Goal: Information Seeking & Learning: Learn about a topic

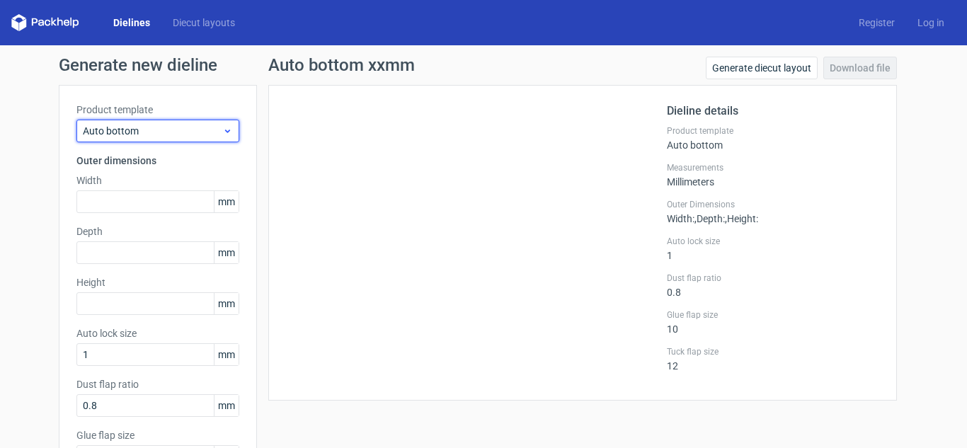
click at [190, 128] on span "Auto bottom" at bounding box center [152, 131] width 139 height 14
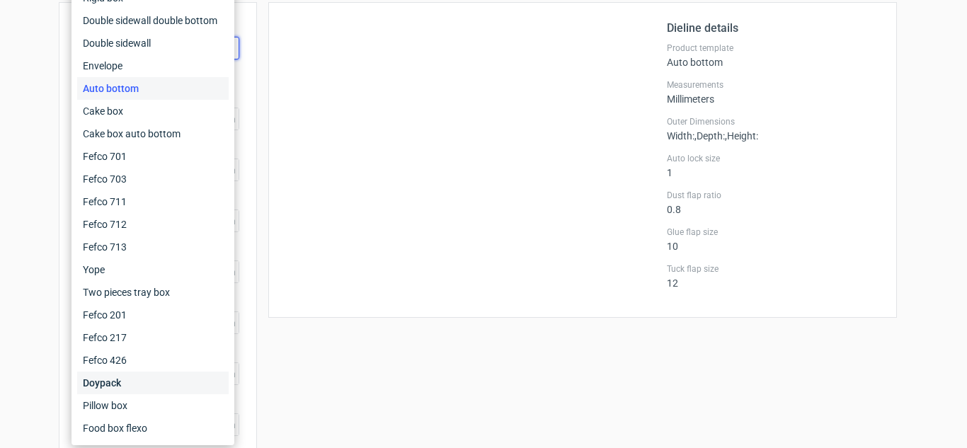
scroll to position [88, 0]
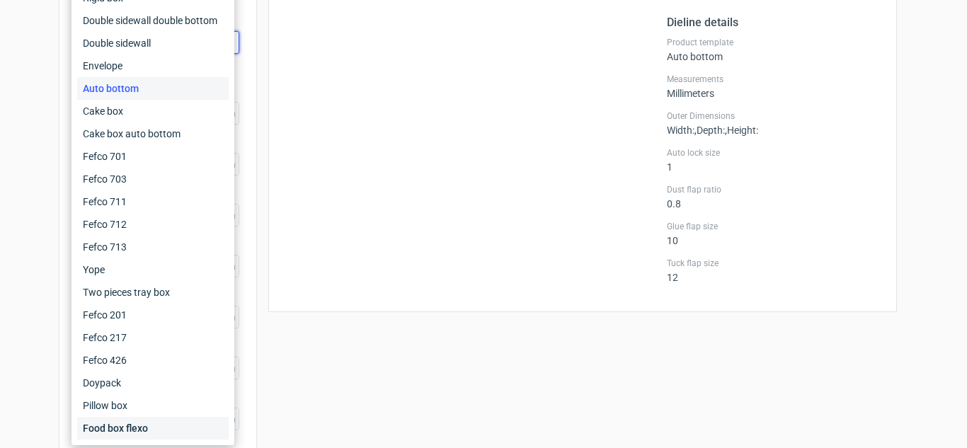
click at [132, 424] on div "Food box flexo" at bounding box center [152, 428] width 151 height 23
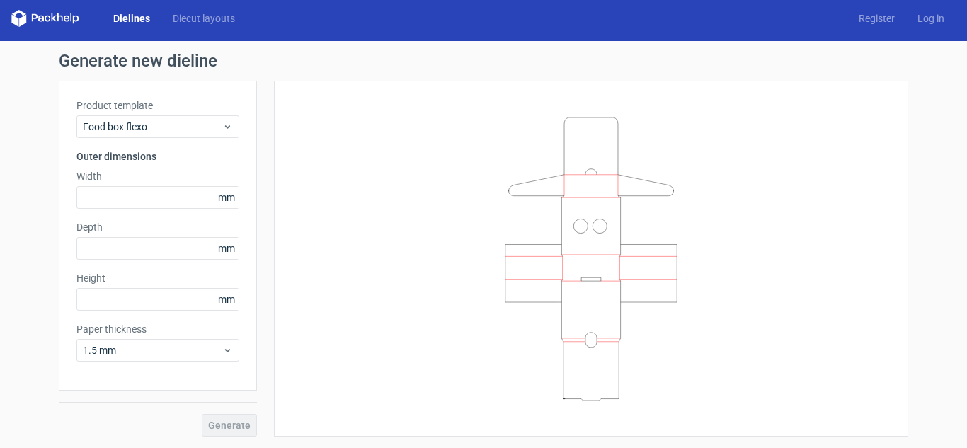
scroll to position [4, 0]
click at [222, 127] on icon at bounding box center [227, 126] width 11 height 11
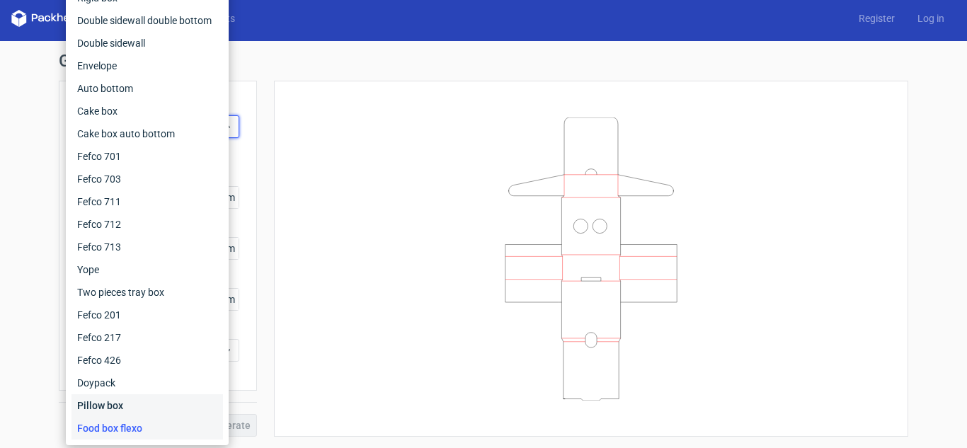
click at [142, 404] on div "Pillow box" at bounding box center [146, 405] width 151 height 23
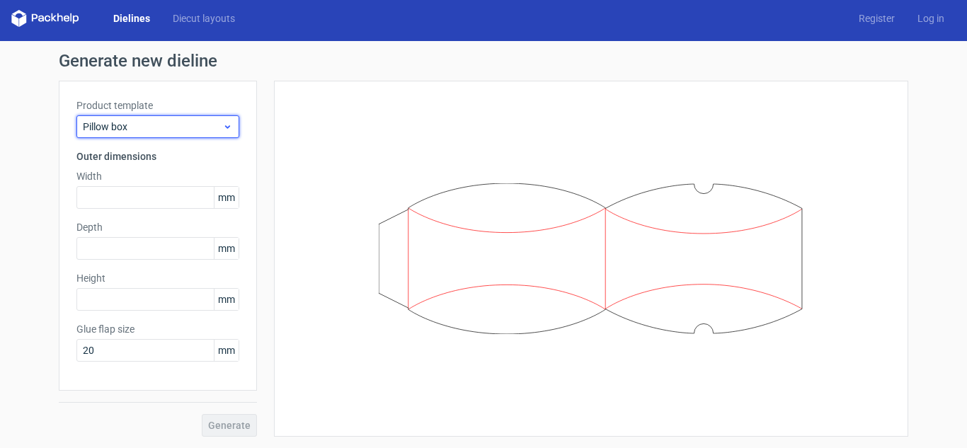
click at [223, 124] on icon at bounding box center [227, 126] width 11 height 11
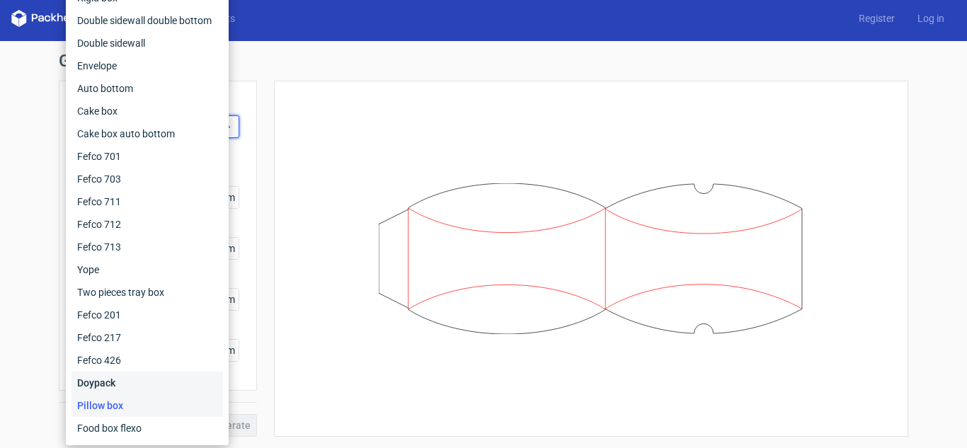
click at [131, 384] on div "Doypack" at bounding box center [146, 382] width 151 height 23
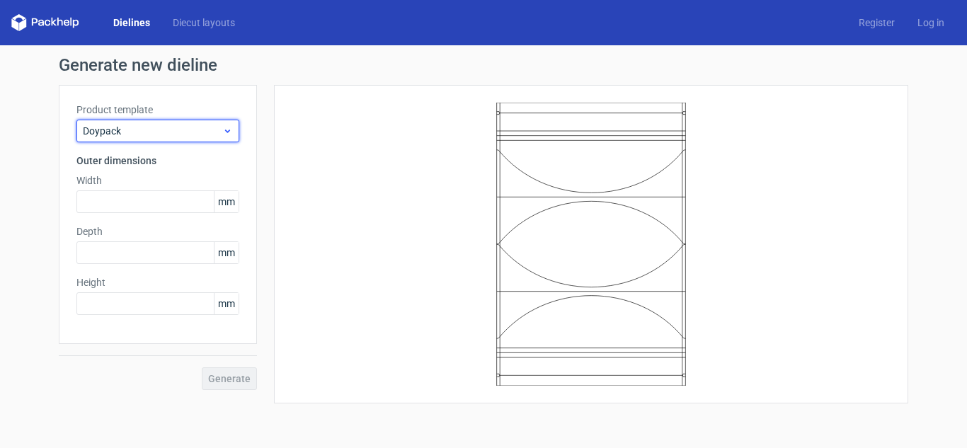
click at [225, 128] on icon at bounding box center [227, 130] width 11 height 11
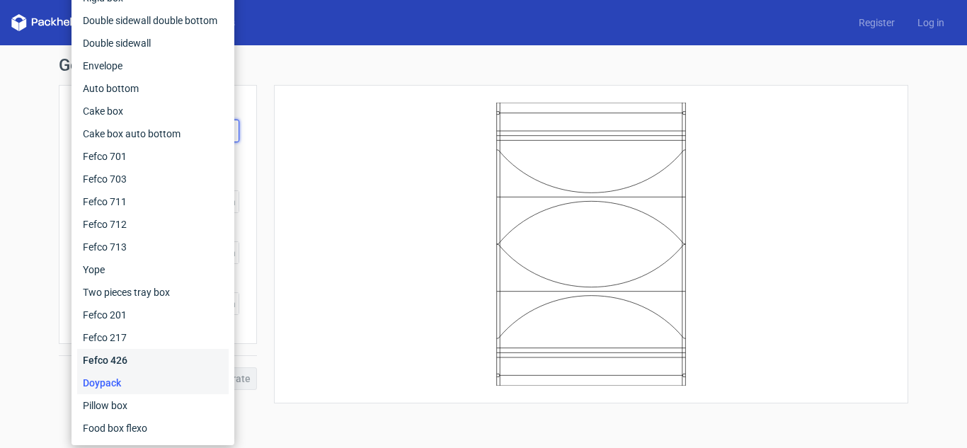
click at [142, 367] on div "Fefco 426" at bounding box center [152, 360] width 151 height 23
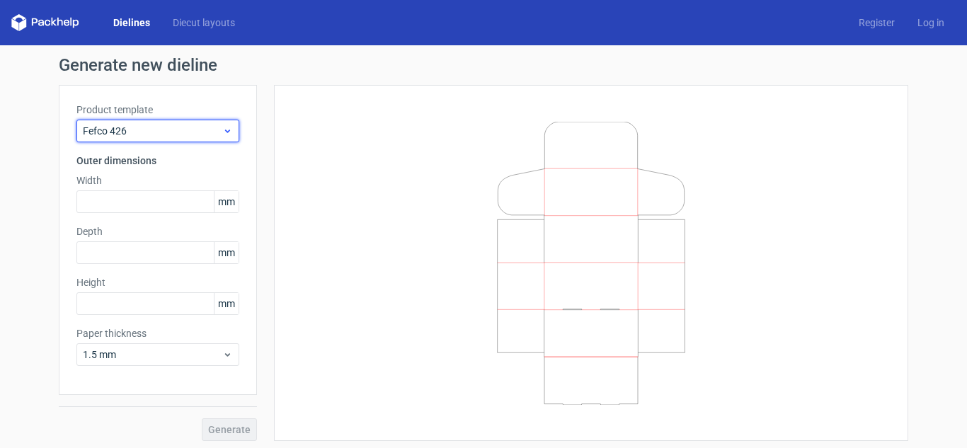
click at [223, 128] on icon at bounding box center [227, 130] width 11 height 11
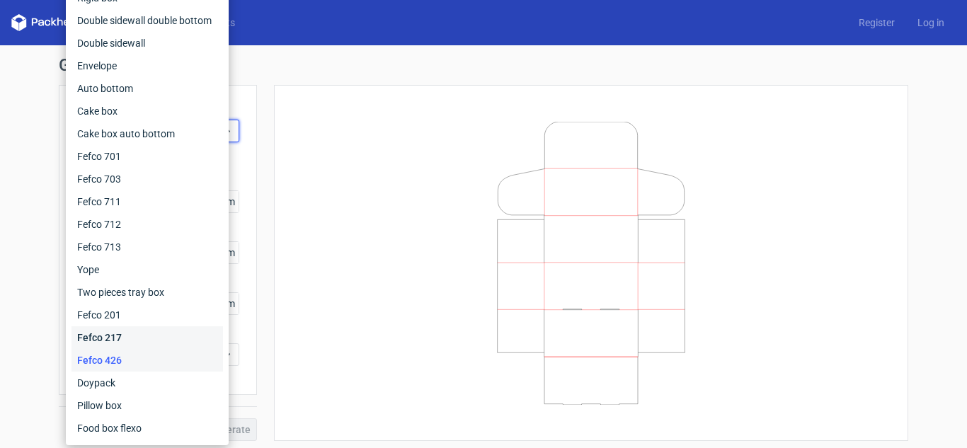
click at [146, 335] on div "Fefco 217" at bounding box center [146, 337] width 151 height 23
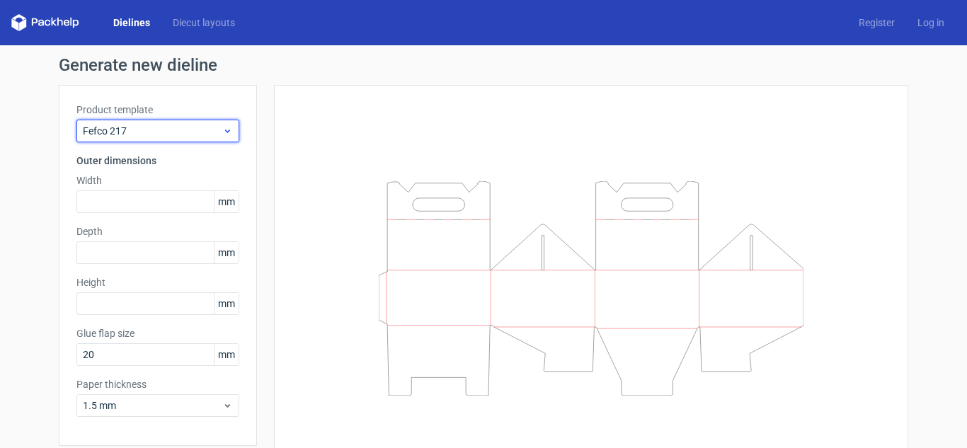
click at [222, 129] on icon at bounding box center [227, 130] width 11 height 11
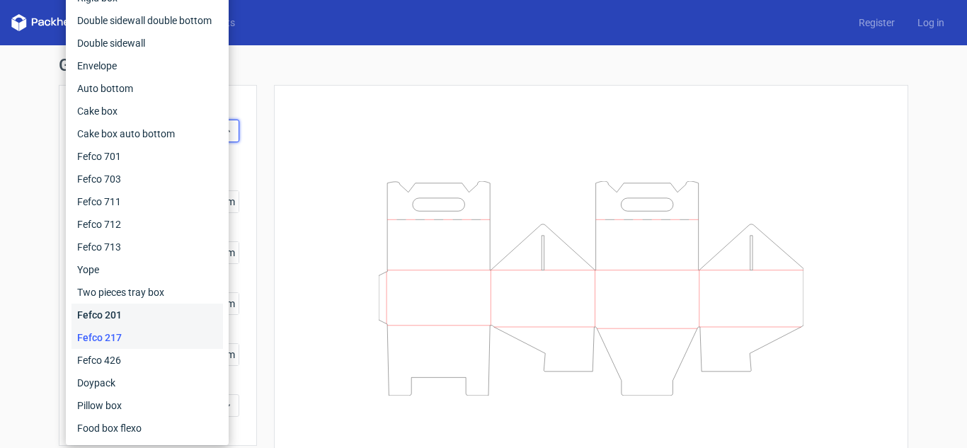
click at [150, 318] on div "Fefco 201" at bounding box center [146, 315] width 151 height 23
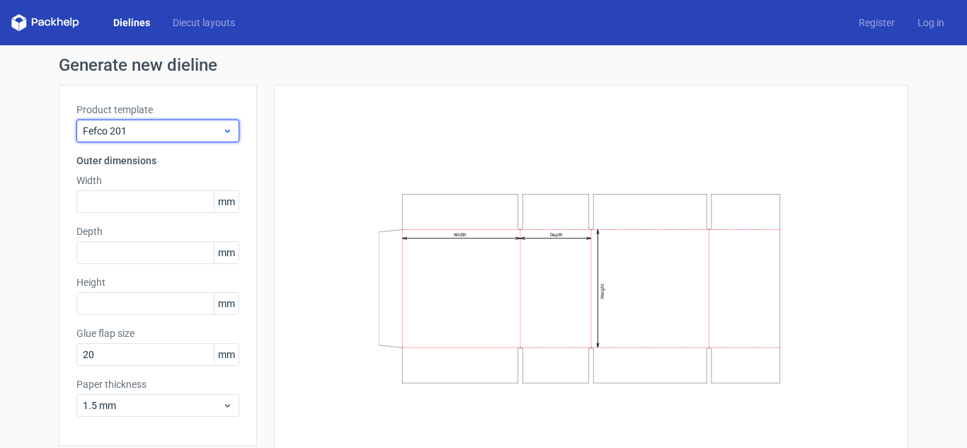
click at [226, 132] on icon at bounding box center [227, 130] width 11 height 11
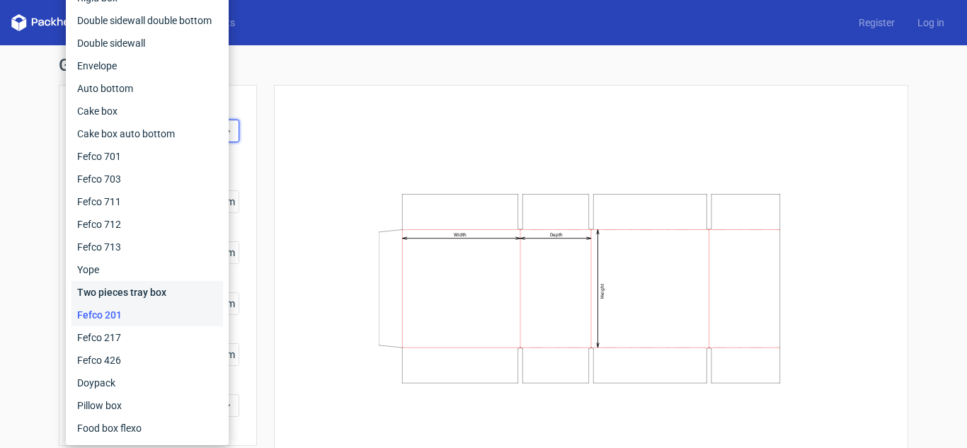
click at [155, 298] on div "Two pieces tray box" at bounding box center [146, 292] width 151 height 23
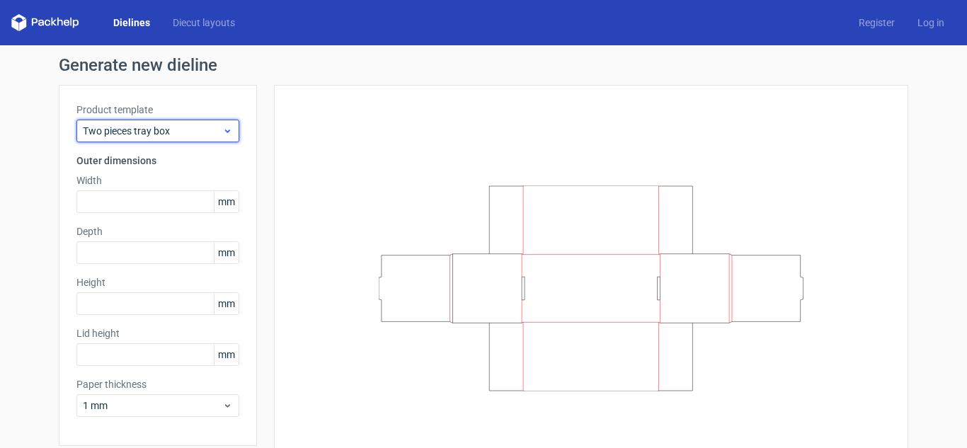
click at [226, 129] on icon at bounding box center [227, 130] width 11 height 11
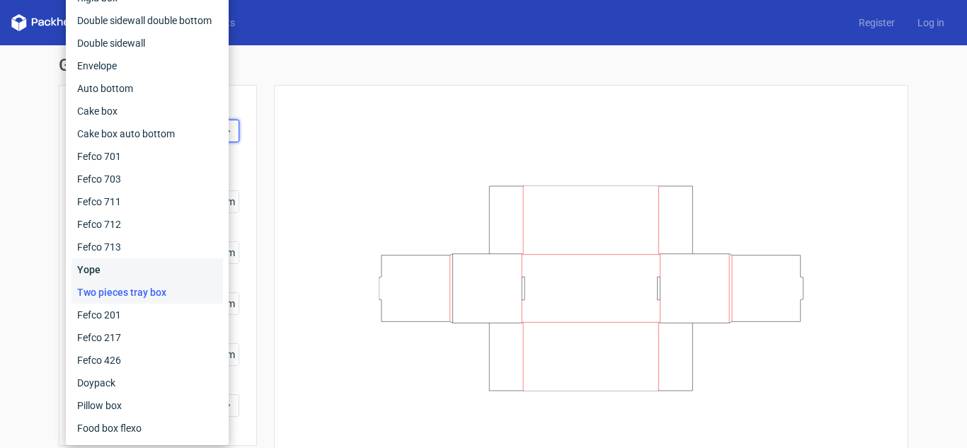
click at [130, 272] on div "Yope" at bounding box center [146, 269] width 151 height 23
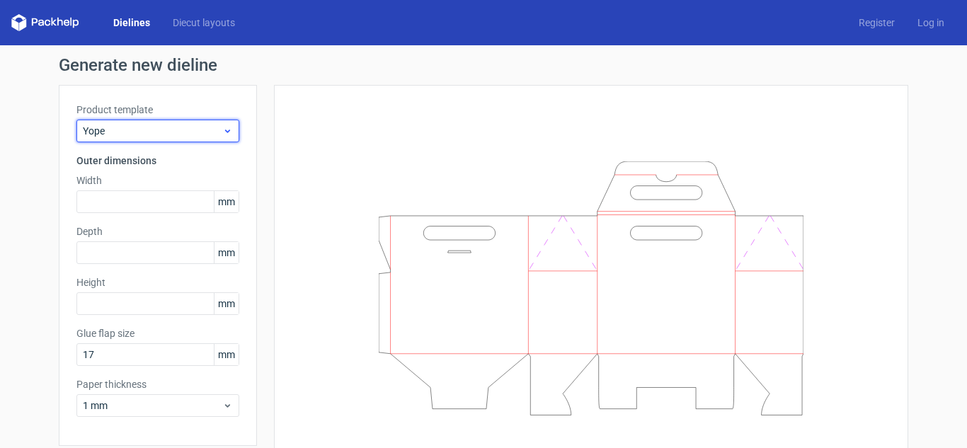
click at [222, 131] on icon at bounding box center [227, 130] width 11 height 11
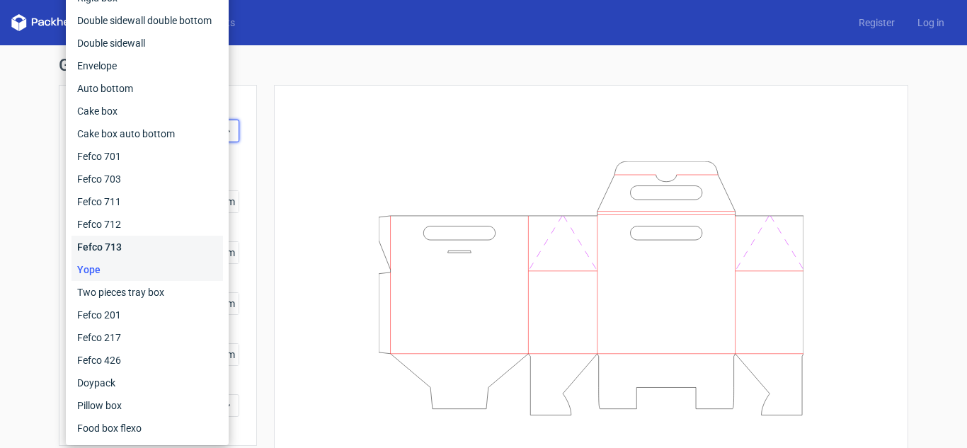
click at [166, 243] on div "Fefco 713" at bounding box center [146, 247] width 151 height 23
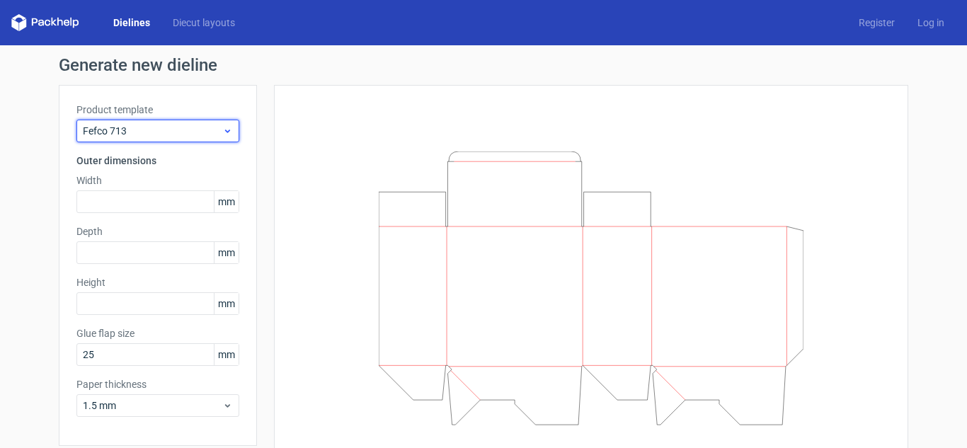
click at [226, 130] on icon at bounding box center [227, 130] width 11 height 11
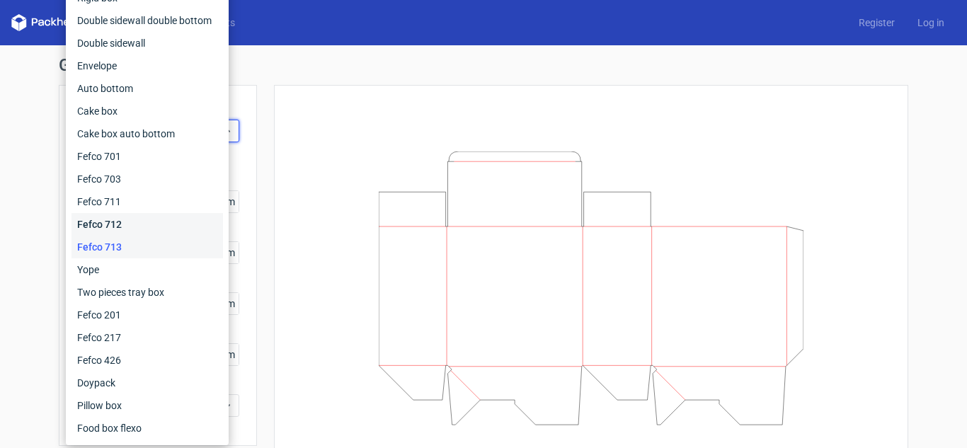
click at [170, 233] on div "Fefco 712" at bounding box center [146, 224] width 151 height 23
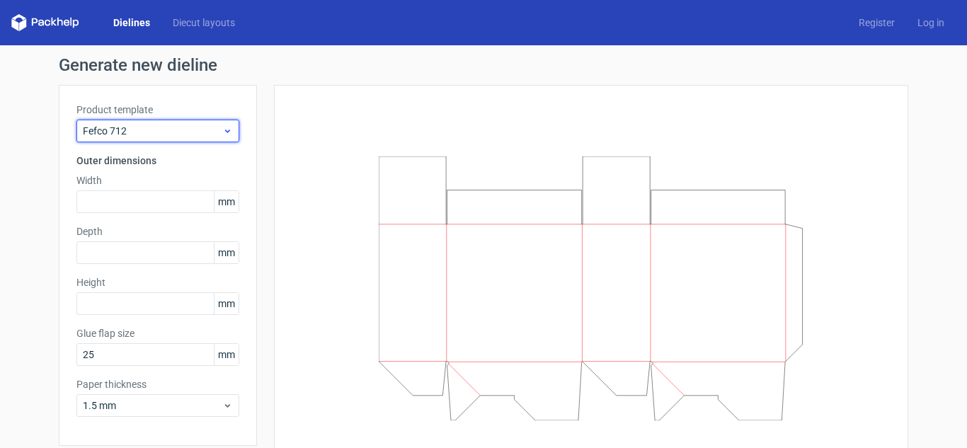
click at [222, 132] on icon at bounding box center [227, 130] width 11 height 11
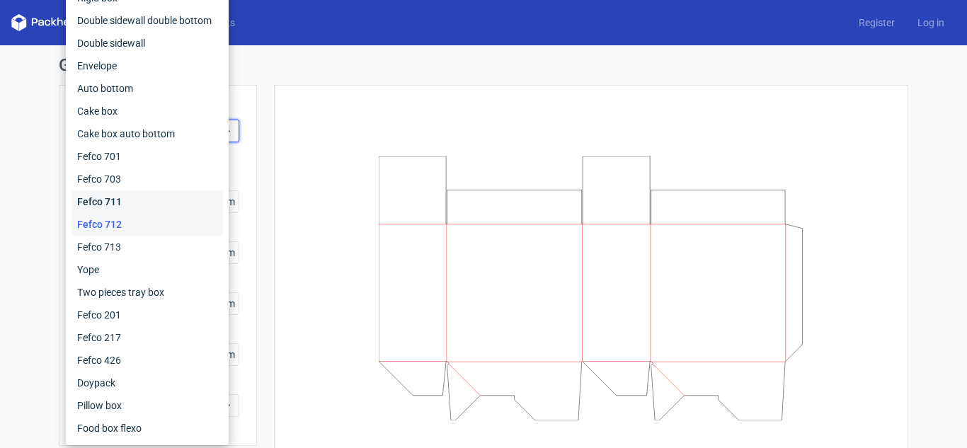
click at [160, 207] on div "Fefco 711" at bounding box center [146, 201] width 151 height 23
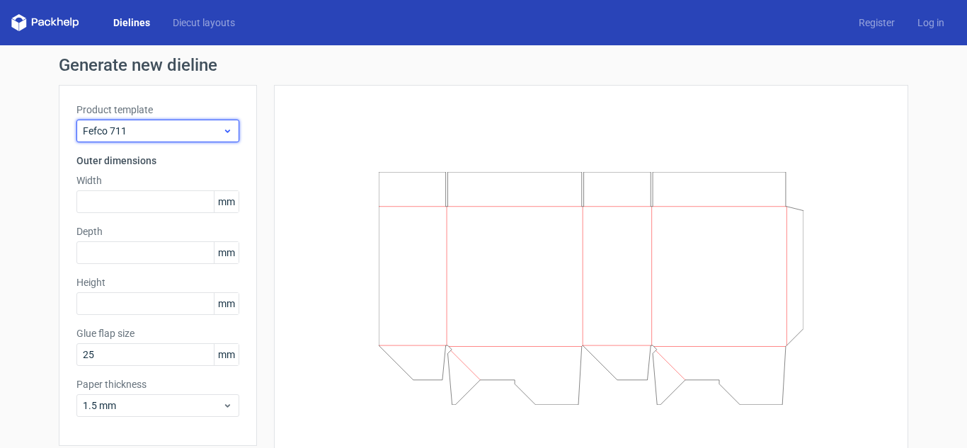
click at [226, 132] on icon at bounding box center [227, 130] width 11 height 11
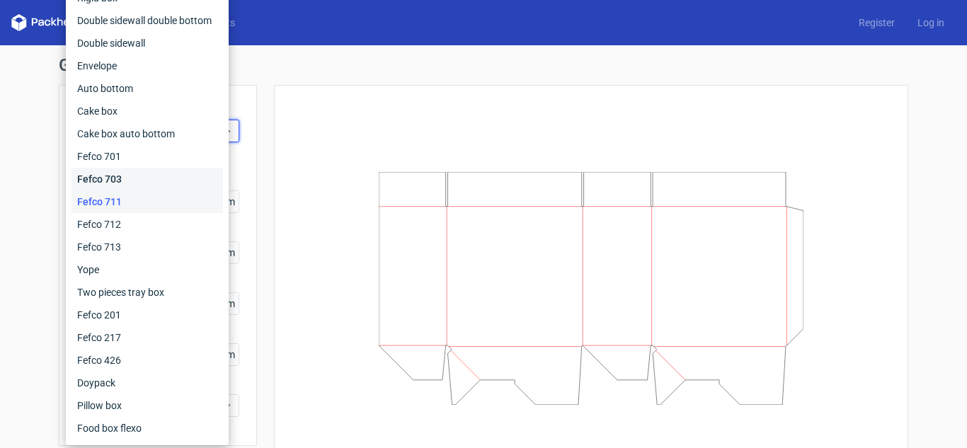
click at [168, 183] on div "Fefco 703" at bounding box center [146, 179] width 151 height 23
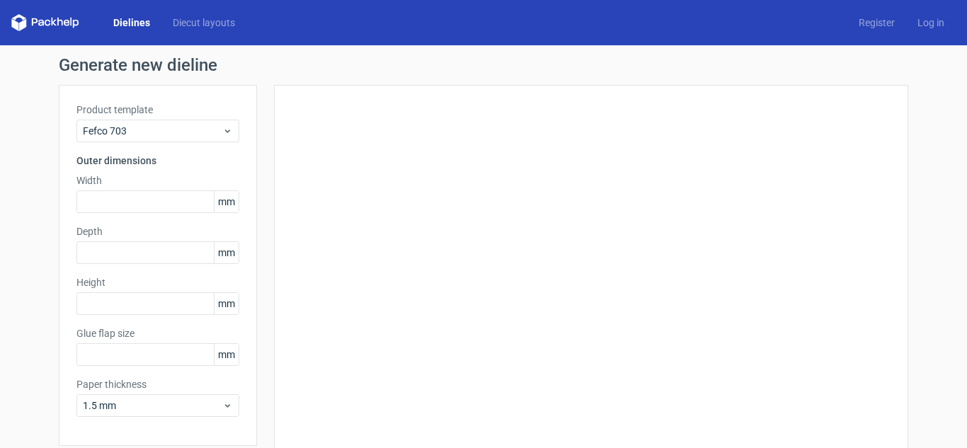
type input "25"
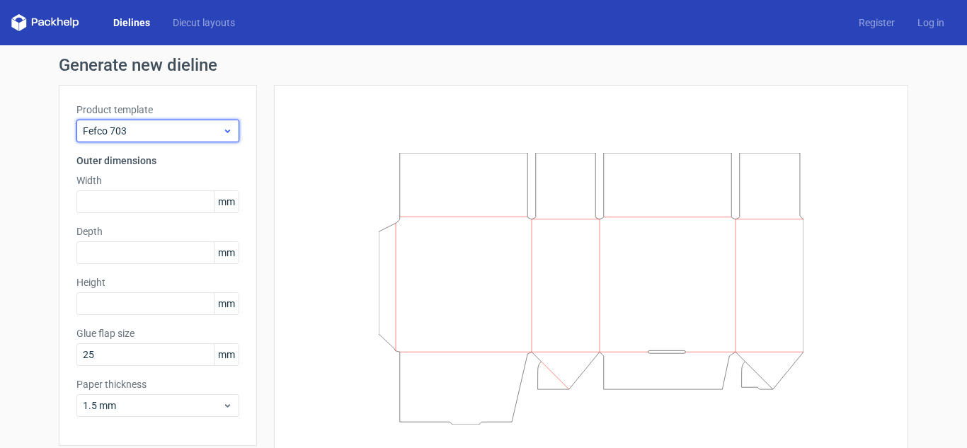
click at [226, 126] on icon at bounding box center [227, 130] width 11 height 11
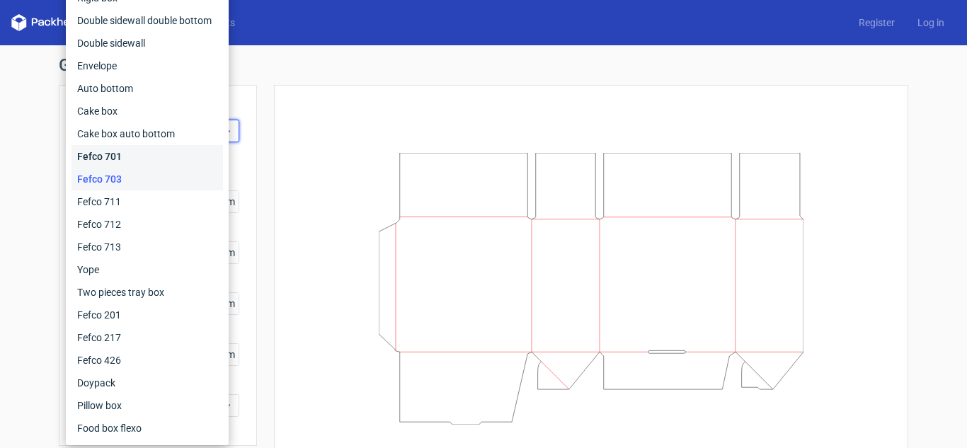
click at [175, 161] on div "Fefco 701" at bounding box center [146, 156] width 151 height 23
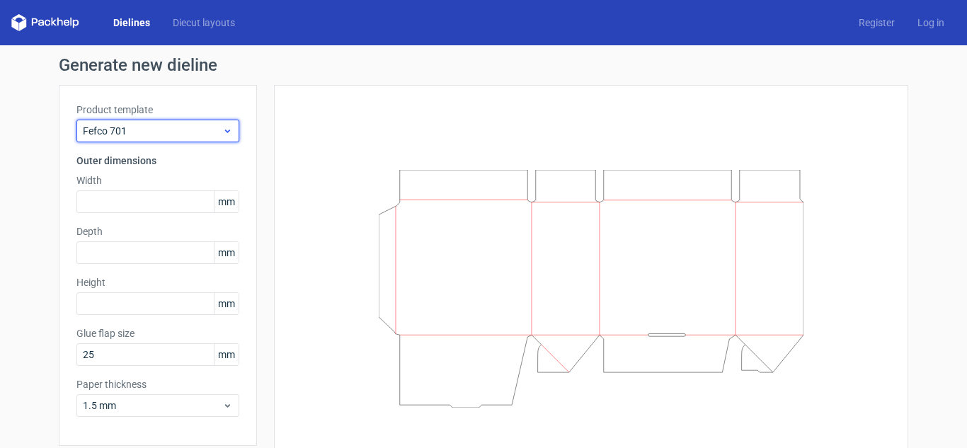
click at [225, 131] on use at bounding box center [227, 131] width 5 height 4
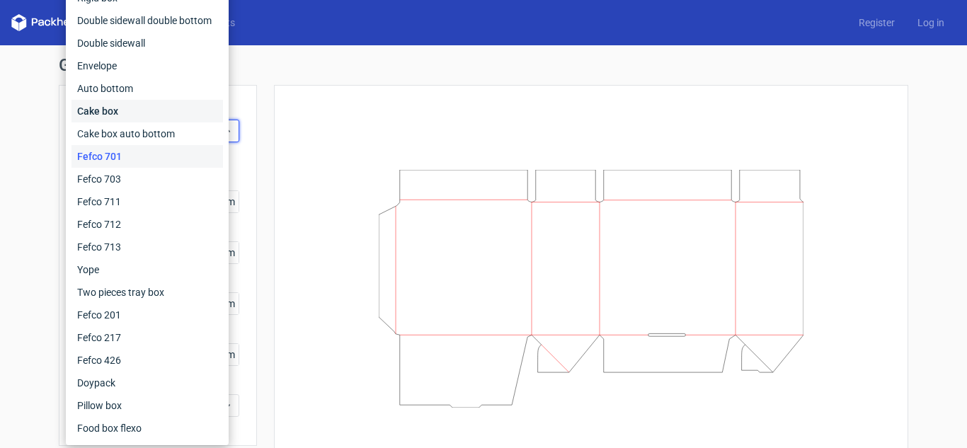
click at [197, 120] on div "Cake box" at bounding box center [146, 111] width 151 height 23
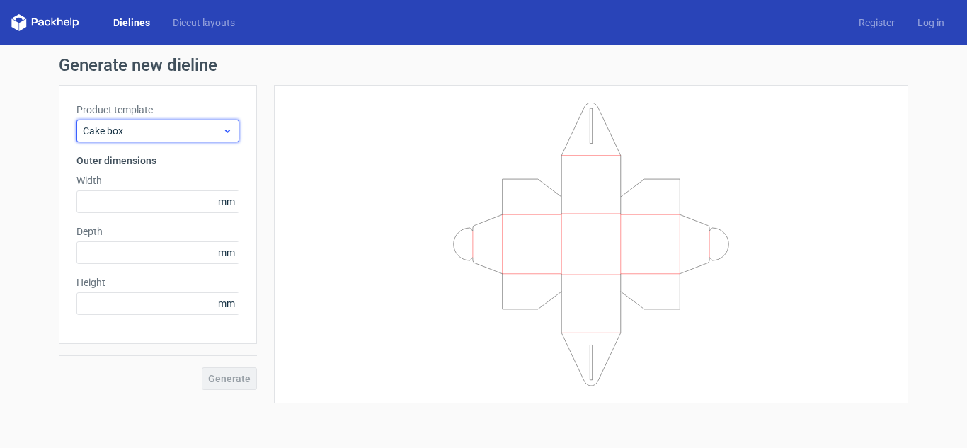
click at [224, 134] on icon at bounding box center [227, 130] width 11 height 11
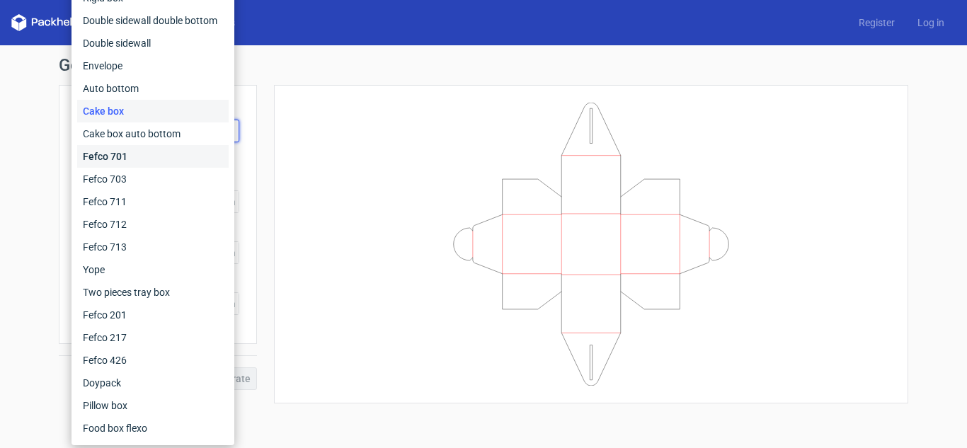
click at [190, 163] on div "Fefco 701" at bounding box center [152, 156] width 151 height 23
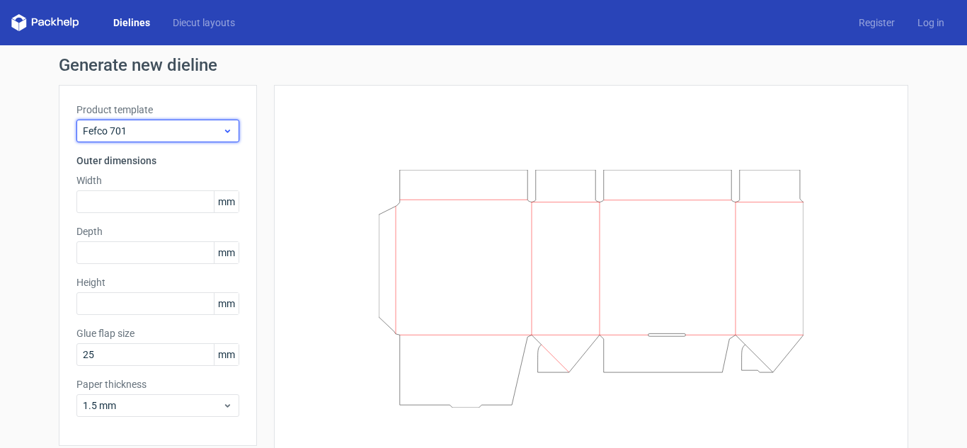
click at [221, 122] on div "Fefco 701" at bounding box center [157, 131] width 163 height 23
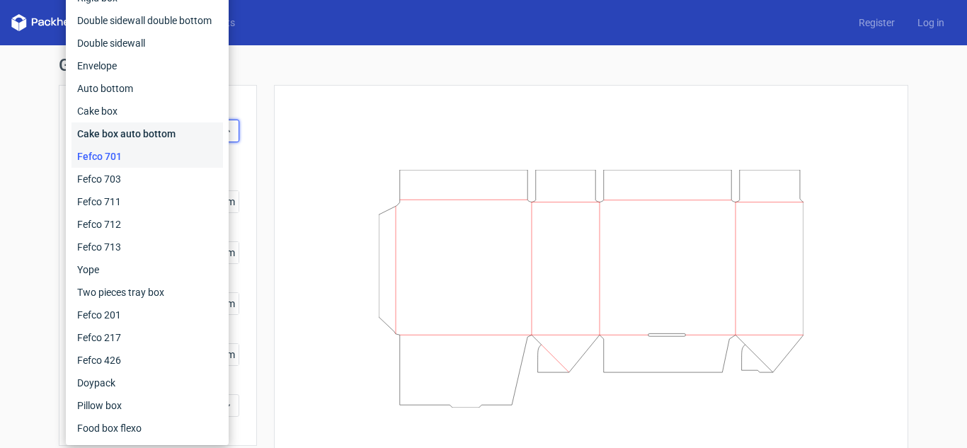
click at [163, 137] on div "Cake box auto bottom" at bounding box center [146, 133] width 151 height 23
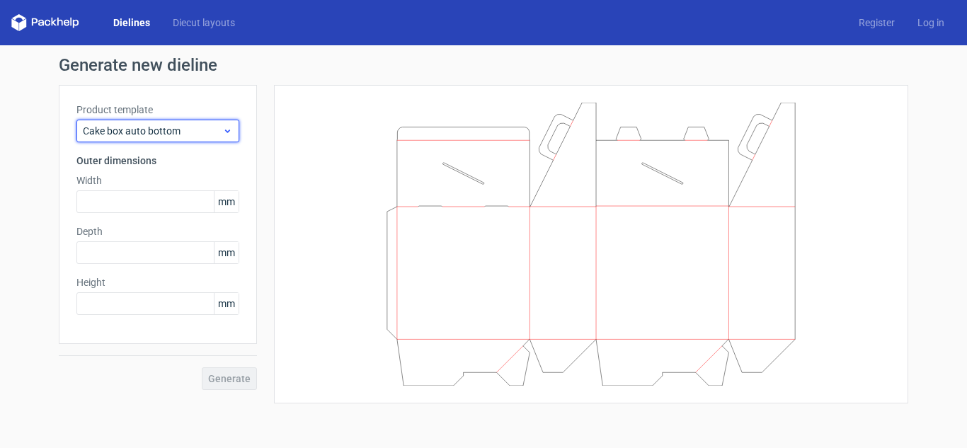
click at [226, 132] on icon at bounding box center [227, 130] width 11 height 11
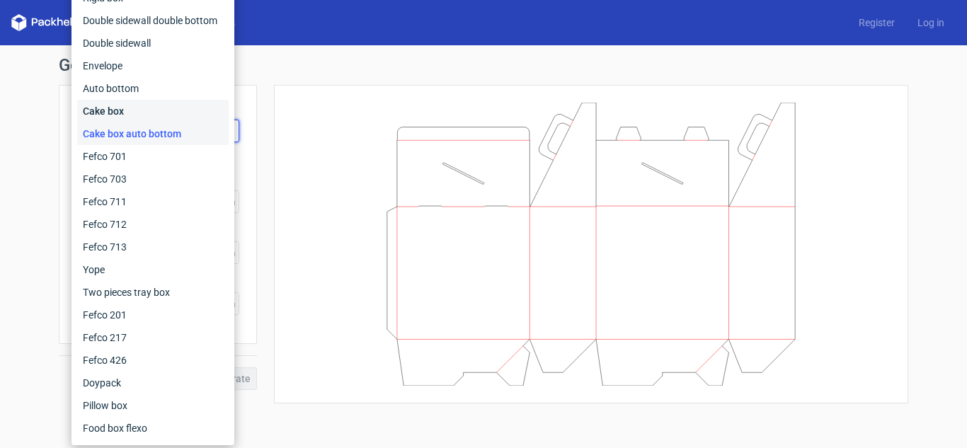
click at [185, 118] on div "Cake box" at bounding box center [152, 111] width 151 height 23
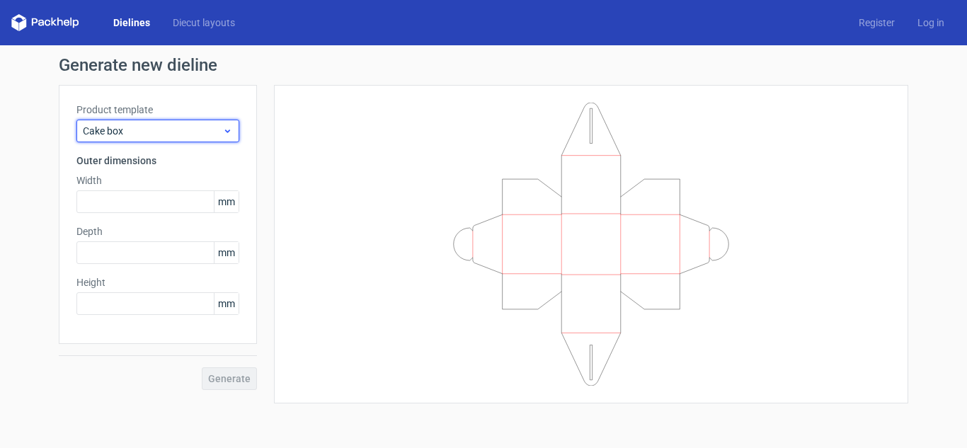
click at [221, 132] on span "Cake box" at bounding box center [152, 131] width 139 height 14
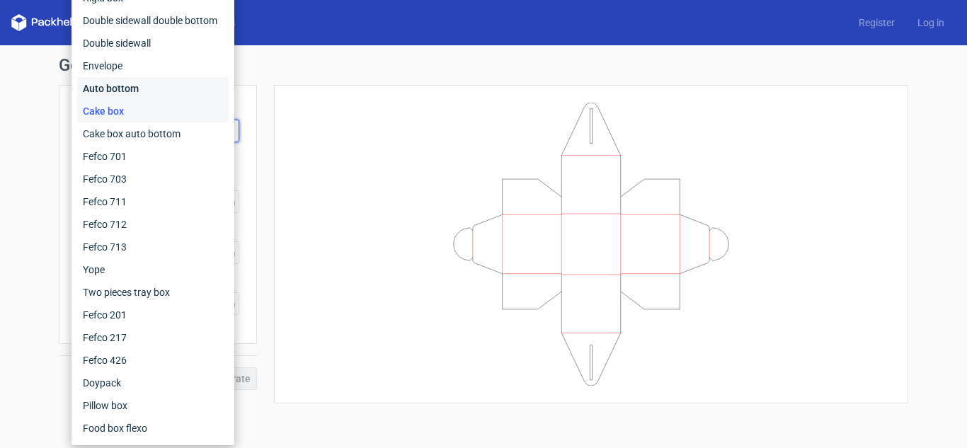
click at [208, 98] on div "Auto bottom" at bounding box center [152, 88] width 151 height 23
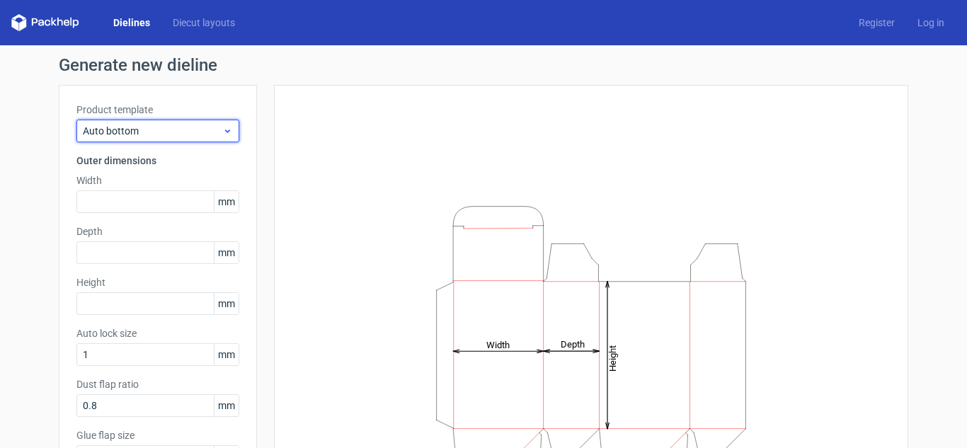
click at [224, 134] on icon at bounding box center [227, 130] width 11 height 11
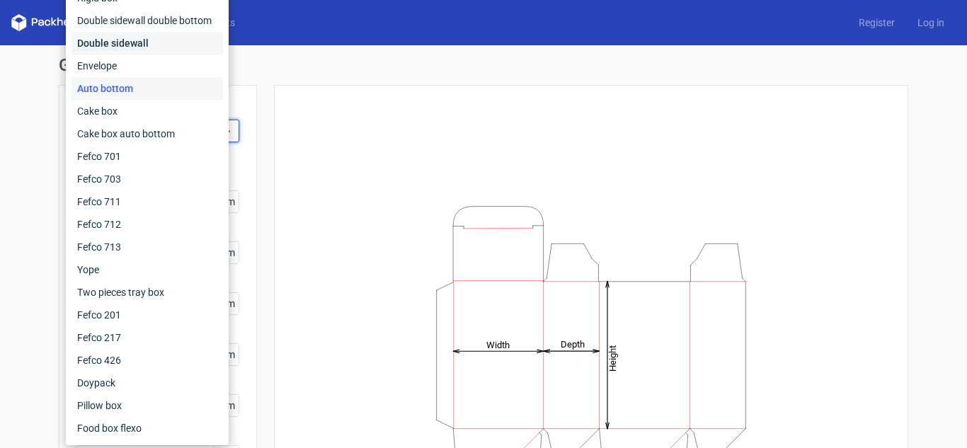
click at [179, 43] on div "Double sidewall" at bounding box center [146, 43] width 151 height 23
